Goal: Find specific page/section: Find specific page/section

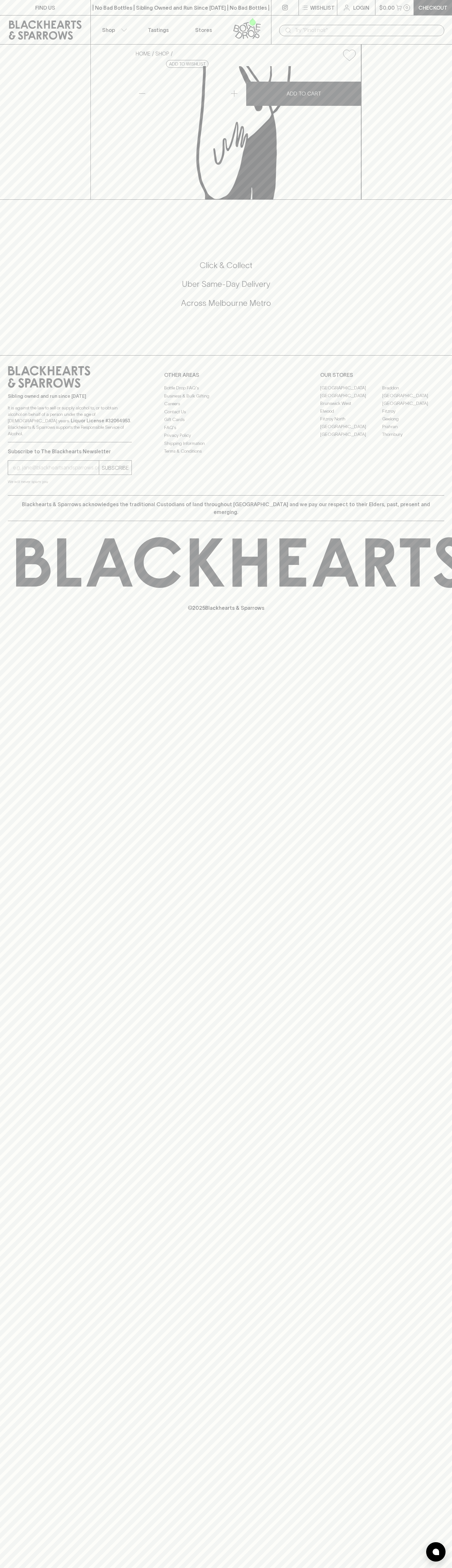
click at [437, 23] on div "​" at bounding box center [361, 30] width 181 height 29
click at [429, 170] on div "HOME SHOP Really Juice Squeezed Lime 285ml $7.00 Add to wishlist No Further Dis…" at bounding box center [226, 122] width 452 height 155
click at [165, 1567] on html "FIND US | No Bad Bottles | Sibling Owned and Run Since 2006 | No Bad Bottles | …" at bounding box center [226, 784] width 452 height 1568
click at [15, 184] on div "HOME SHOP Really Juice Squeezed Lime 285ml $7.00 Add to wishlist No Further Dis…" at bounding box center [226, 122] width 452 height 155
click at [413, 415] on link "Fitzroy" at bounding box center [413, 411] width 62 height 8
